Goal: Find specific page/section: Find specific page/section

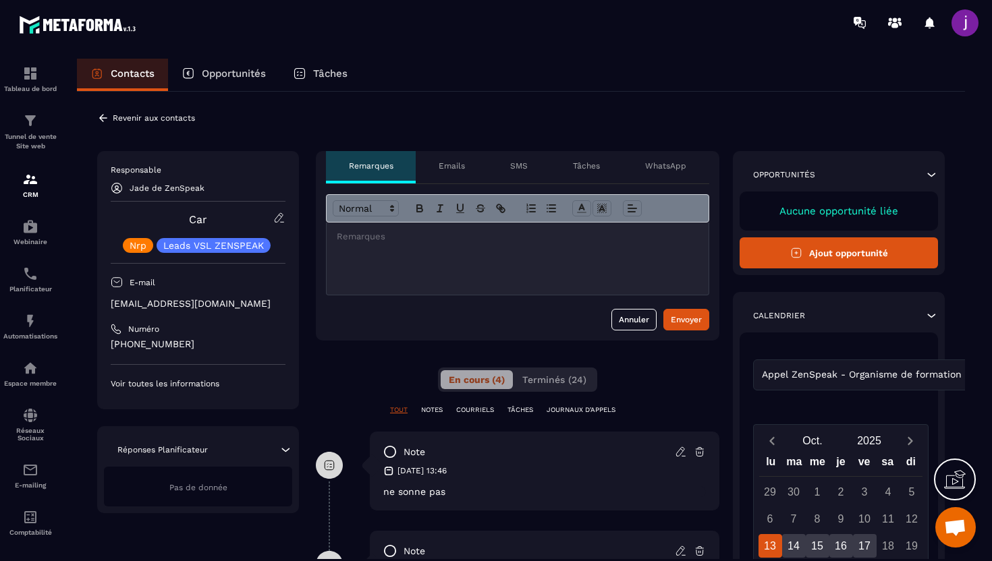
click at [101, 124] on icon at bounding box center [103, 118] width 12 height 12
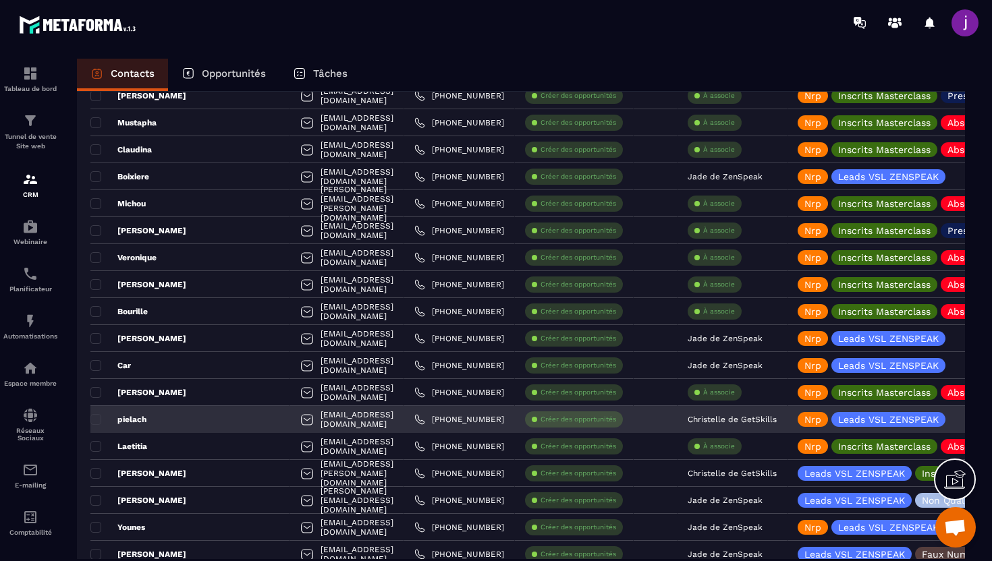
click at [751, 418] on p "Christelle de GetSkills" at bounding box center [732, 419] width 89 height 9
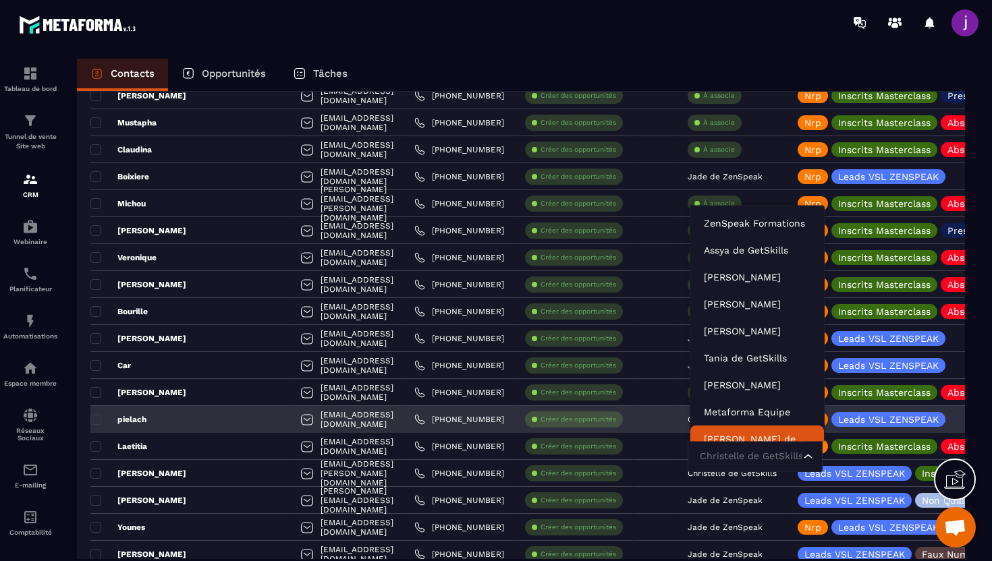
scroll to position [10, 0]
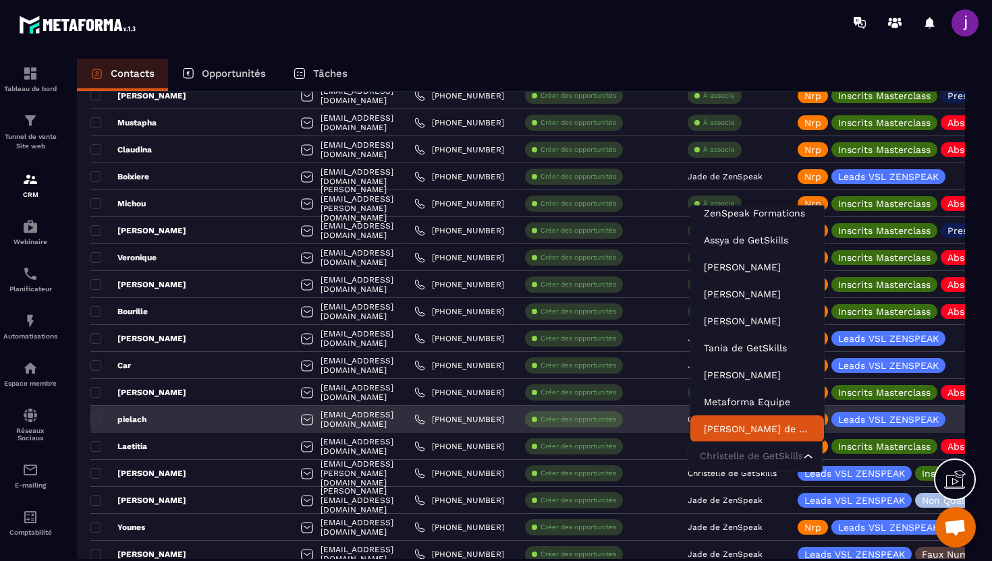
click at [740, 454] on input "Search for option" at bounding box center [748, 456] width 104 height 15
type input "****"
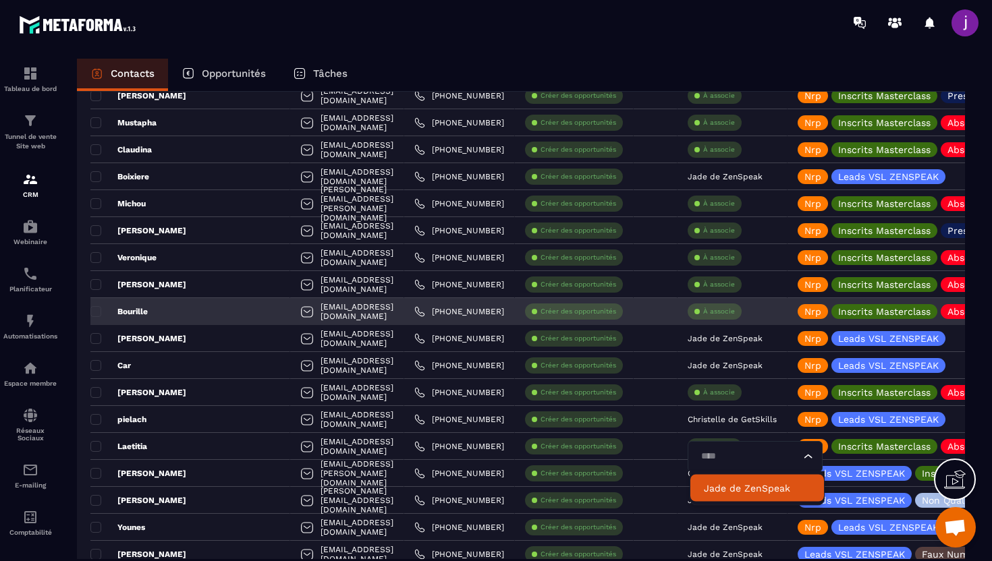
scroll to position [0, 0]
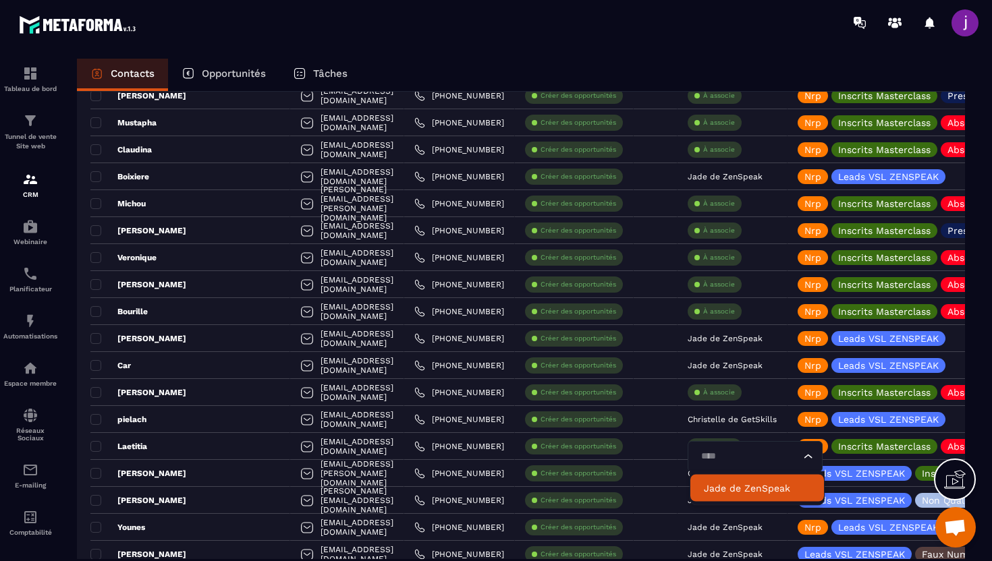
click at [734, 489] on p "Jade de ZenSpeak" at bounding box center [757, 488] width 107 height 13
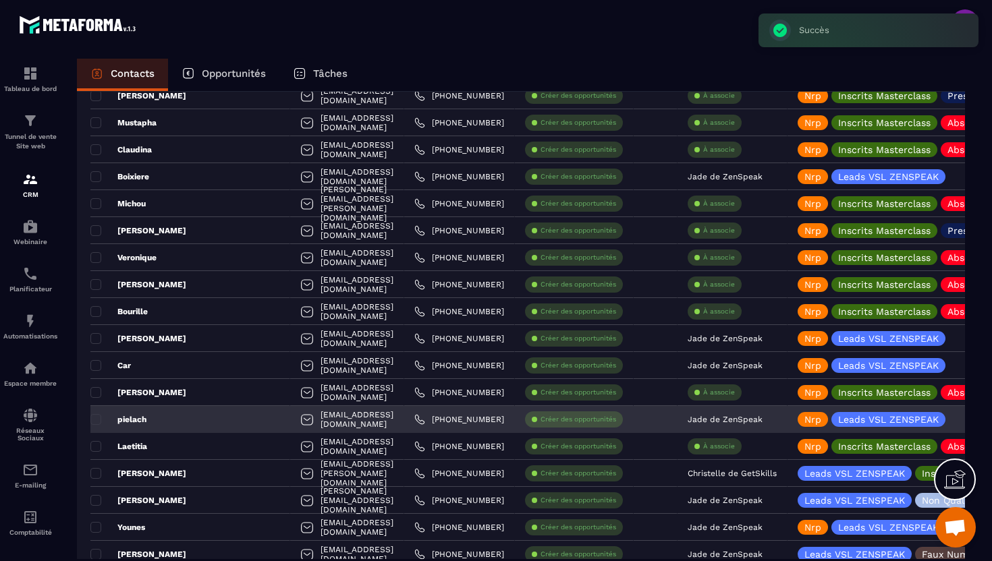
click at [200, 418] on div "pielach" at bounding box center [190, 419] width 200 height 27
